Goal: Check status: Check status

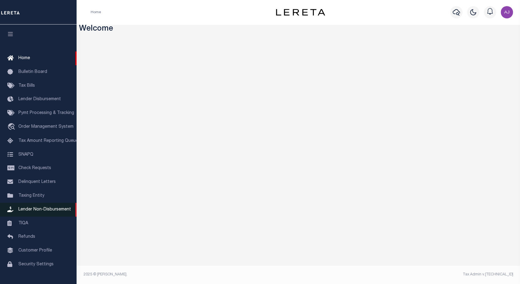
click at [44, 212] on span "Lender Non-Disbursement" at bounding box center [44, 210] width 53 height 4
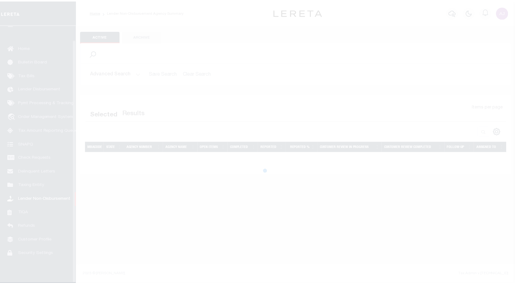
scroll to position [15, 0]
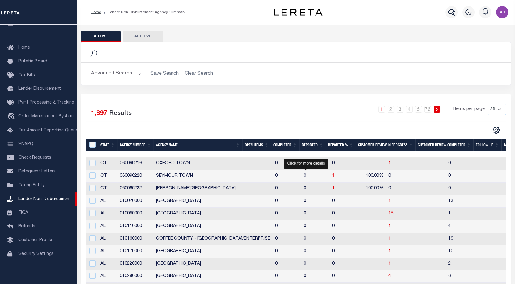
click at [332, 177] on span "1" at bounding box center [333, 176] width 2 height 4
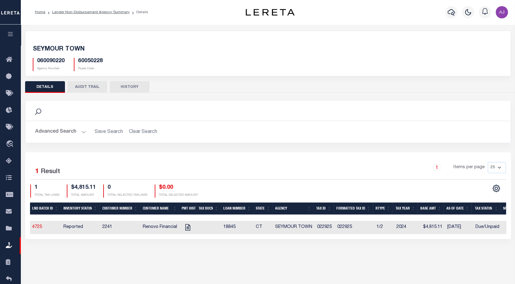
scroll to position [0, 33]
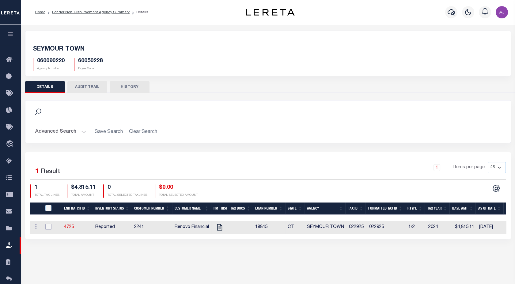
click at [45, 226] on input "checkbox" at bounding box center [48, 227] width 6 height 6
checkbox input "true"
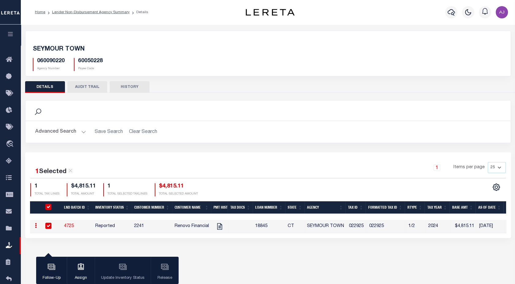
click at [45, 226] on input "checkbox" at bounding box center [48, 226] width 6 height 6
checkbox input "false"
